Goal: Task Accomplishment & Management: Manage account settings

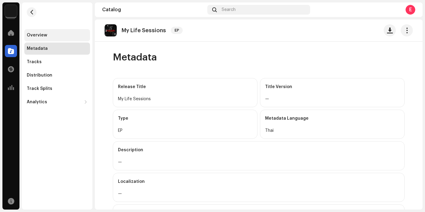
click at [40, 37] on div "Overview" at bounding box center [37, 35] width 20 height 5
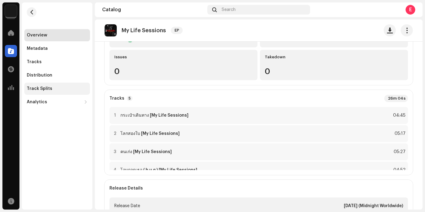
click at [55, 89] on div "Track Splits" at bounding box center [57, 88] width 61 height 5
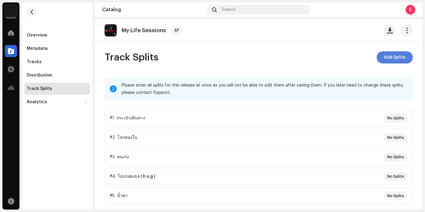
click at [396, 59] on span "Add Splits" at bounding box center [395, 57] width 22 height 12
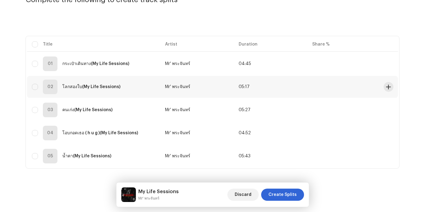
scroll to position [52, 0]
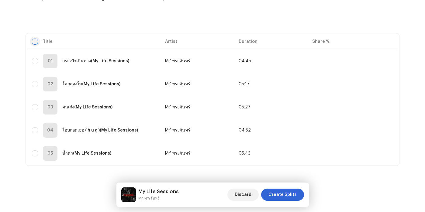
click at [34, 41] on input "checkbox" at bounding box center [35, 42] width 6 height 6
checkbox input "true"
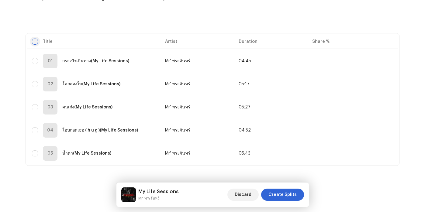
checkbox input "true"
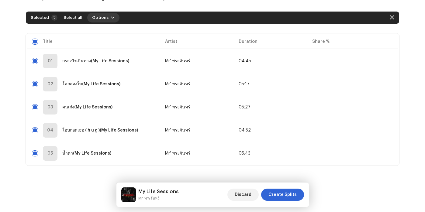
click at [111, 18] on span "button" at bounding box center [113, 17] width 4 height 5
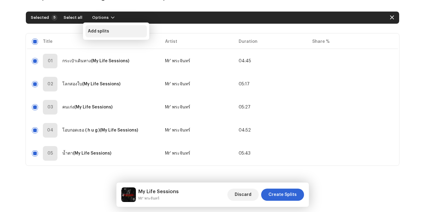
click at [112, 31] on div "Add splits" at bounding box center [116, 31] width 57 height 5
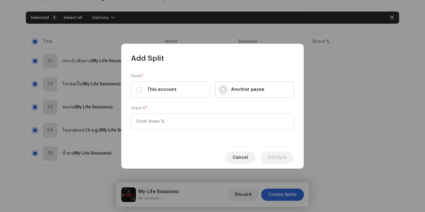
click at [224, 88] on input "Another payee" at bounding box center [223, 90] width 6 height 6
radio input "true"
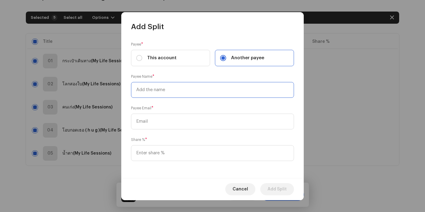
click at [172, 93] on input "text" at bounding box center [212, 90] width 163 height 16
click at [141, 60] on label "This account" at bounding box center [170, 58] width 79 height 16
click at [141, 60] on input "This account" at bounding box center [139, 58] width 6 height 6
radio input "true"
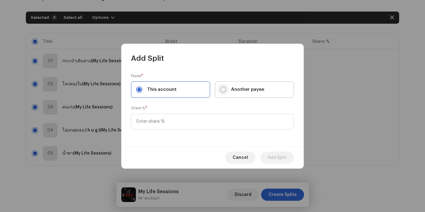
click at [225, 89] on input "Another payee" at bounding box center [223, 90] width 6 height 6
radio input "true"
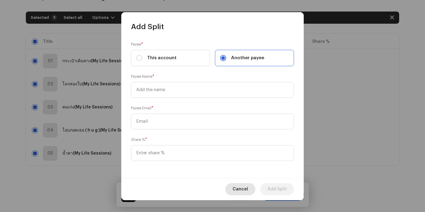
click at [240, 190] on span "Cancel" at bounding box center [241, 190] width 16 height 12
checkbox input "false"
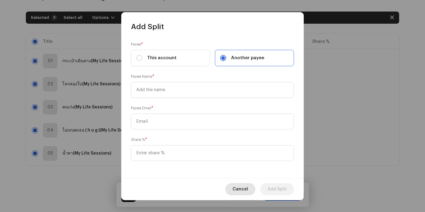
checkbox input "false"
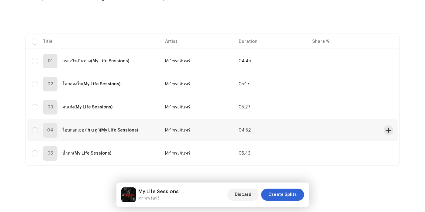
scroll to position [0, 0]
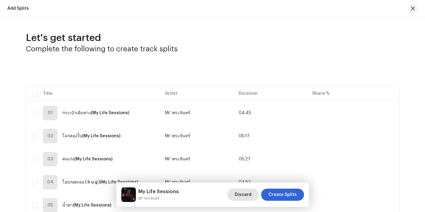
click at [248, 197] on span "Discard" at bounding box center [243, 195] width 17 height 12
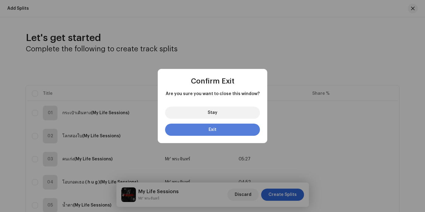
click at [224, 130] on button "Exit" at bounding box center [212, 130] width 95 height 12
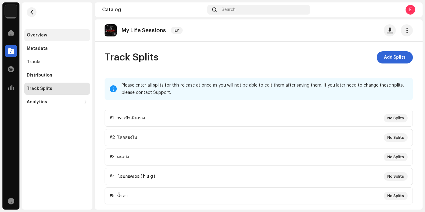
click at [34, 36] on div "Overview" at bounding box center [37, 35] width 20 height 5
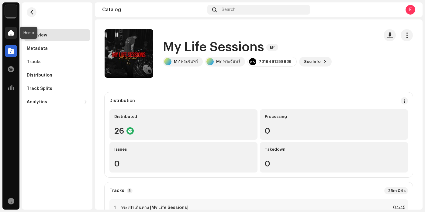
click at [12, 33] on span at bounding box center [11, 32] width 6 height 5
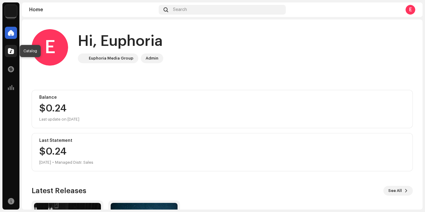
click at [12, 51] on span at bounding box center [11, 51] width 6 height 5
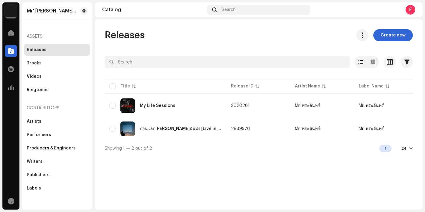
click at [9, 14] on img at bounding box center [11, 11] width 12 height 12
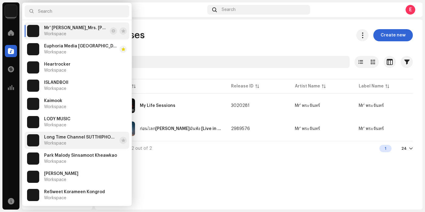
scroll to position [110, 0]
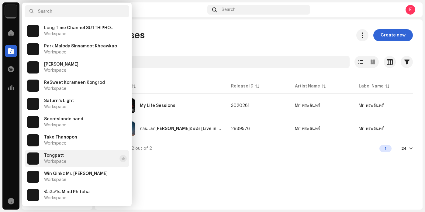
click at [60, 159] on div "Tongpatt Workspace" at bounding box center [55, 158] width 22 height 11
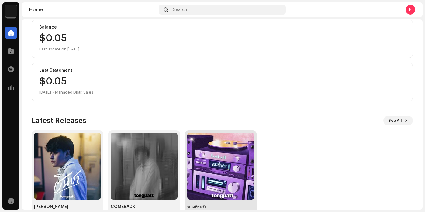
scroll to position [88, 0]
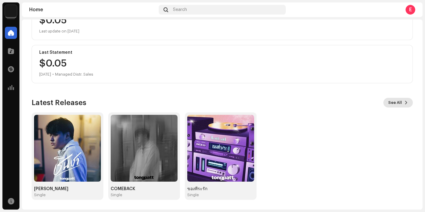
click at [393, 103] on span "See All" at bounding box center [396, 103] width 14 height 12
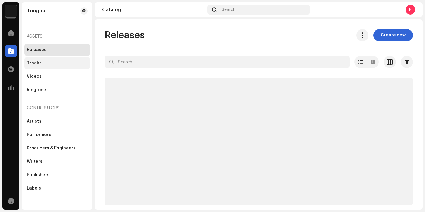
click at [56, 63] on div "Tracks" at bounding box center [57, 63] width 61 height 5
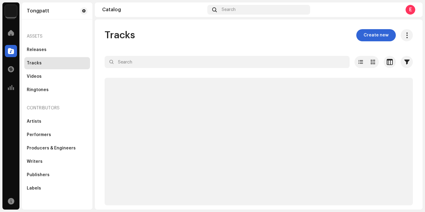
click at [266, 33] on div "Tracks Create new" at bounding box center [259, 35] width 309 height 12
click at [49, 49] on div "Releases" at bounding box center [57, 49] width 61 height 5
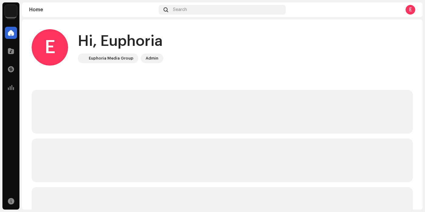
click at [15, 13] on img at bounding box center [11, 11] width 12 height 12
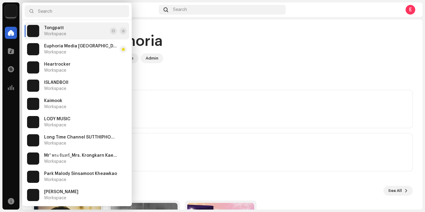
click at [58, 29] on span "Tongpatt" at bounding box center [54, 28] width 20 height 5
click at [226, 86] on div "E Hi, Euphoria Euphoria Media Group Admin Balance $0.05 Last update on Oct 8, 2…" at bounding box center [223, 158] width 382 height 279
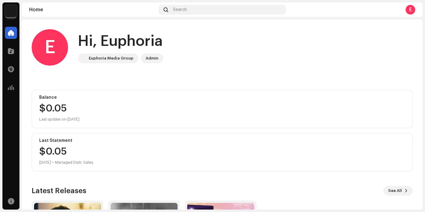
scroll to position [88, 0]
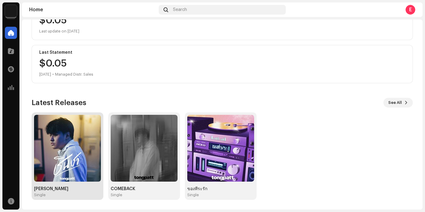
click at [71, 152] on img at bounding box center [67, 148] width 67 height 67
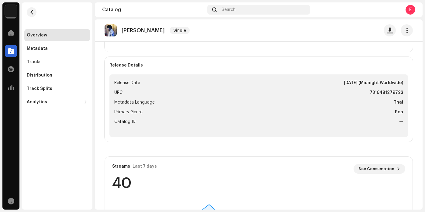
scroll to position [222, 0]
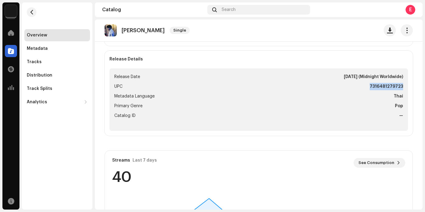
drag, startPoint x: 402, startPoint y: 86, endPoint x: 367, endPoint y: 88, distance: 35.0
click at [367, 88] on ul "Release Date Sep 25, 2025 (Midnight Worldwide) UPC 7316481279723 Metadata Langu…" at bounding box center [259, 99] width 299 height 63
copy strong "7316481279723"
